Goal: Find specific page/section

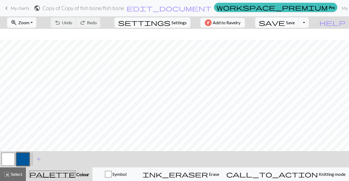
scroll to position [11, 0]
click at [4, 9] on span "keyboard_arrow_left" at bounding box center [6, 8] width 7 height 8
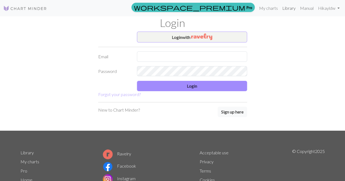
click at [286, 9] on link "Library" at bounding box center [289, 8] width 18 height 11
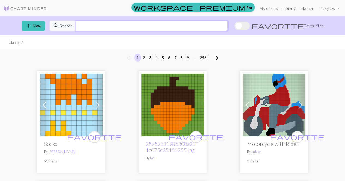
click at [146, 28] on input "text" at bounding box center [152, 26] width 152 height 10
type input "heart"
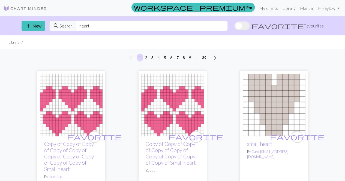
click at [272, 111] on img at bounding box center [274, 105] width 63 height 63
